Goal: Communication & Community: Answer question/provide support

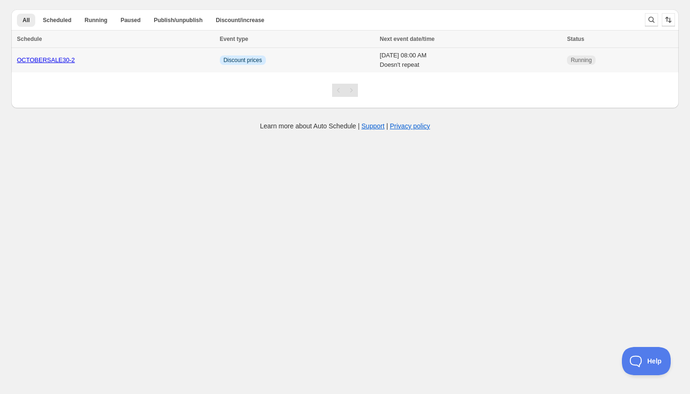
click at [53, 61] on link "OCTOBERSALE30-2" at bounding box center [46, 59] width 58 height 7
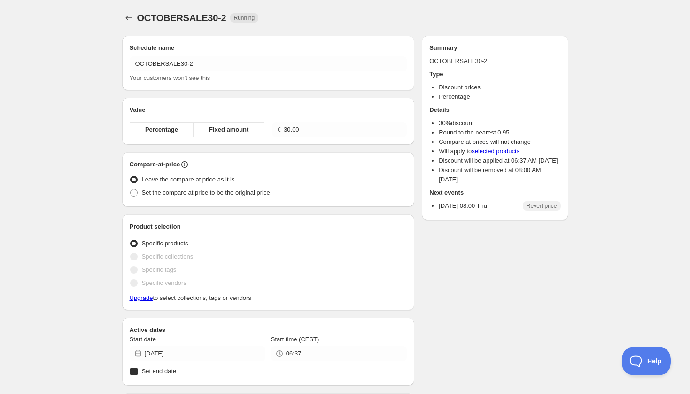
radio input "true"
checkbox input "true"
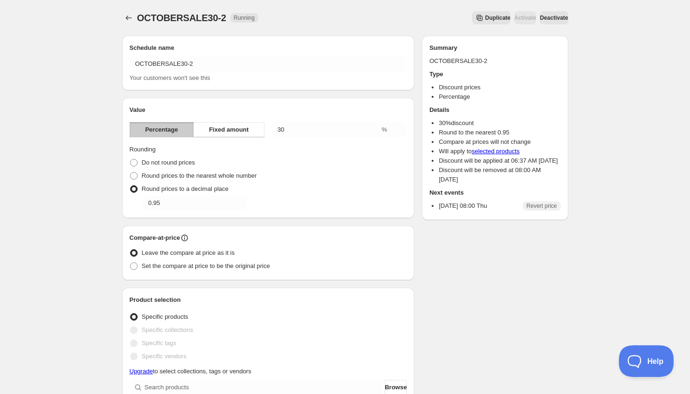
click at [644, 360] on span "Help" at bounding box center [643, 359] width 49 height 7
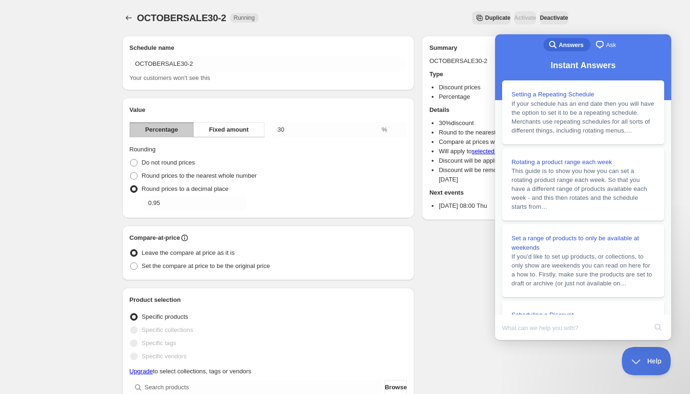
click at [612, 45] on span "Ask" at bounding box center [611, 44] width 10 height 9
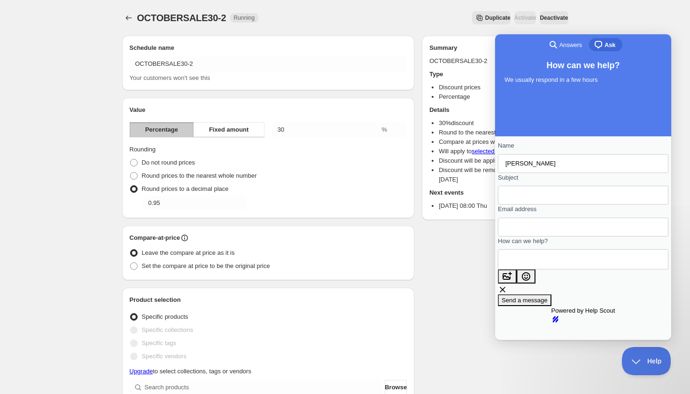
type input "[PERSON_NAME]"
type input "price not working"
type input "[PERSON_NAME][EMAIL_ADDRESS][DOMAIN_NAME]"
click at [539, 269] on textarea "How can we help?" at bounding box center [548, 259] width 85 height 19
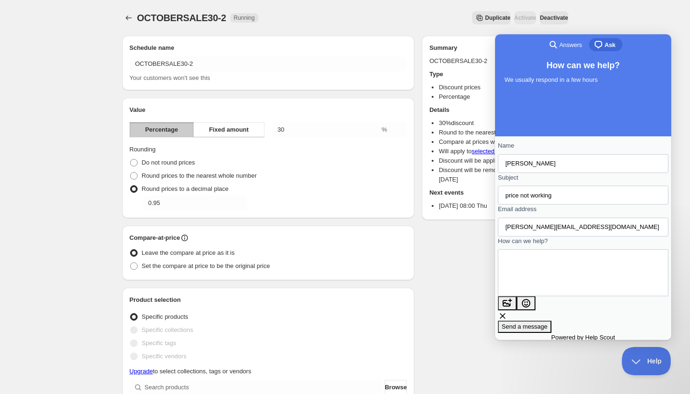
paste textarea "Contact form"
type textarea "Hi, we have set up 30% rule but prices arent right"
click at [548, 323] on span "Send a message" at bounding box center [525, 326] width 46 height 7
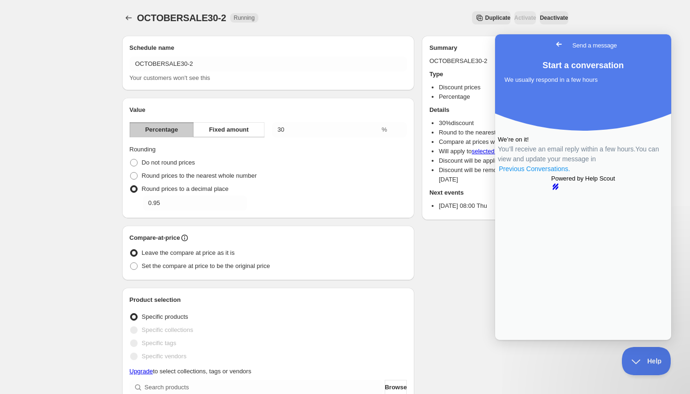
click at [571, 174] on link "Previous Conversations ." at bounding box center [534, 169] width 73 height 10
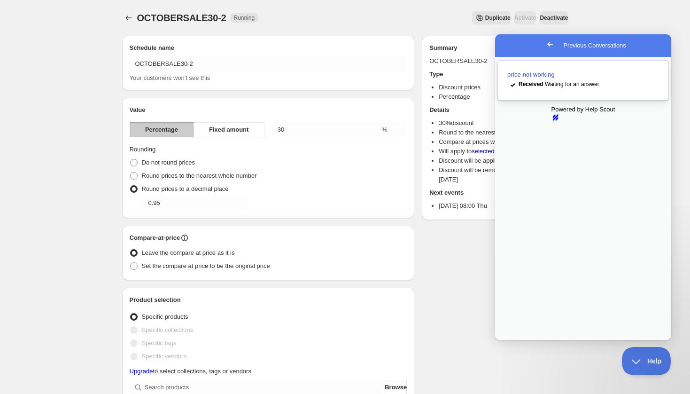
click at [542, 74] on span "price not working" at bounding box center [531, 74] width 47 height 7
type textarea "The issue is not working with outlet products. I have changed manually some of …"
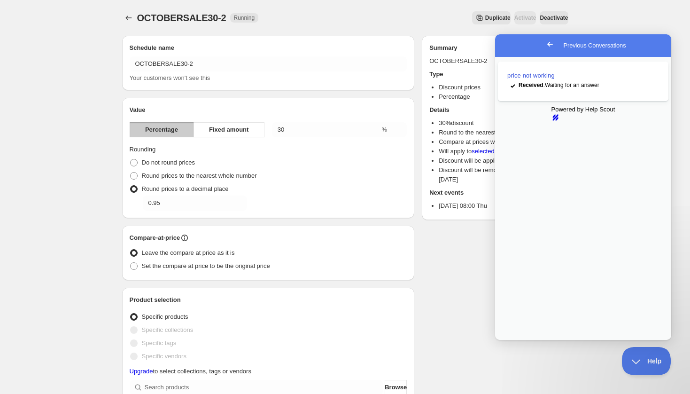
click at [638, 360] on span "Help" at bounding box center [643, 359] width 49 height 7
